Goal: Navigation & Orientation: Understand site structure

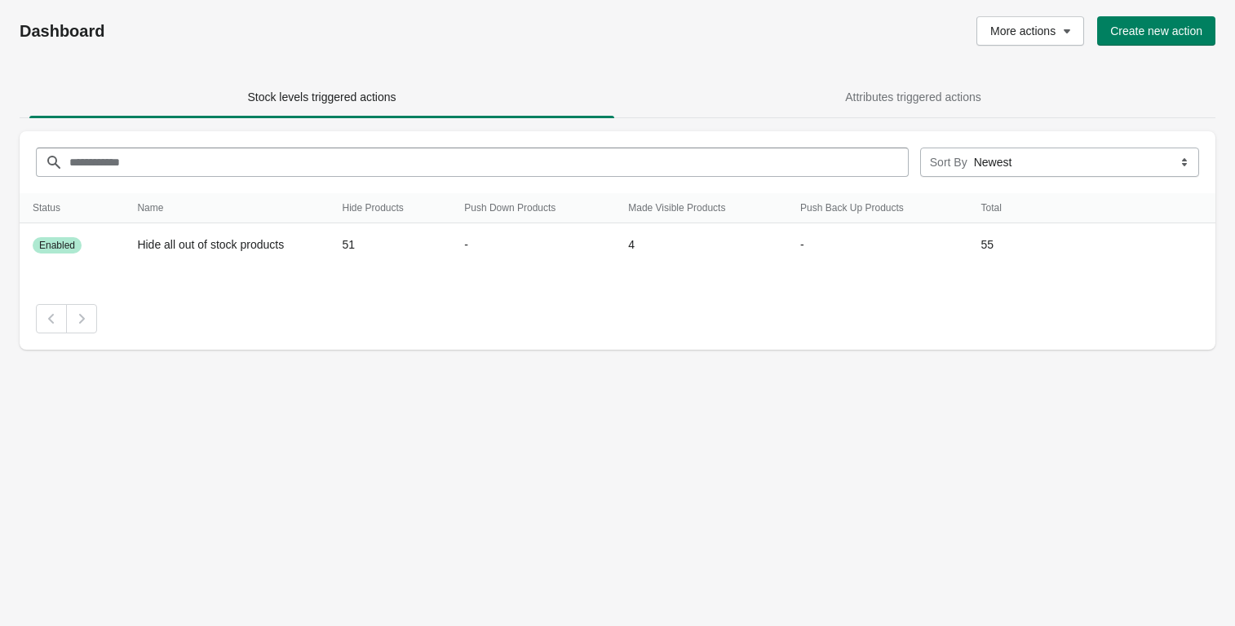
click at [604, 35] on div "More actions Create new action" at bounding box center [881, 30] width 668 height 29
